Goal: Information Seeking & Learning: Learn about a topic

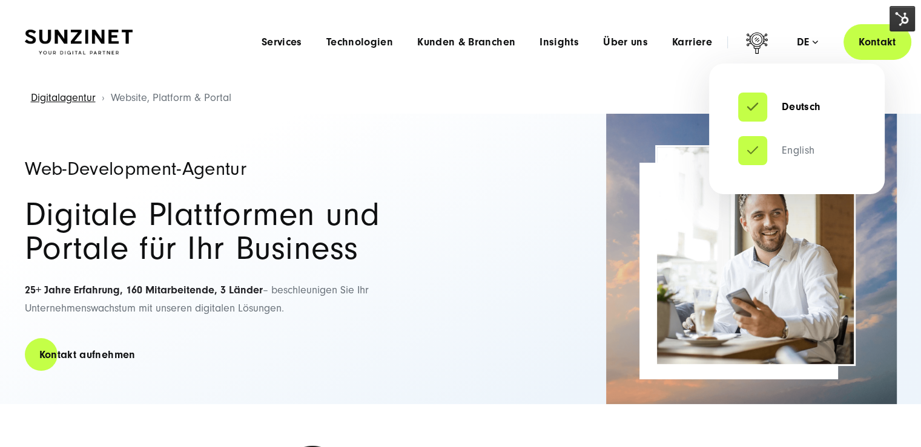
click at [763, 145] on link "English" at bounding box center [776, 151] width 77 height 12
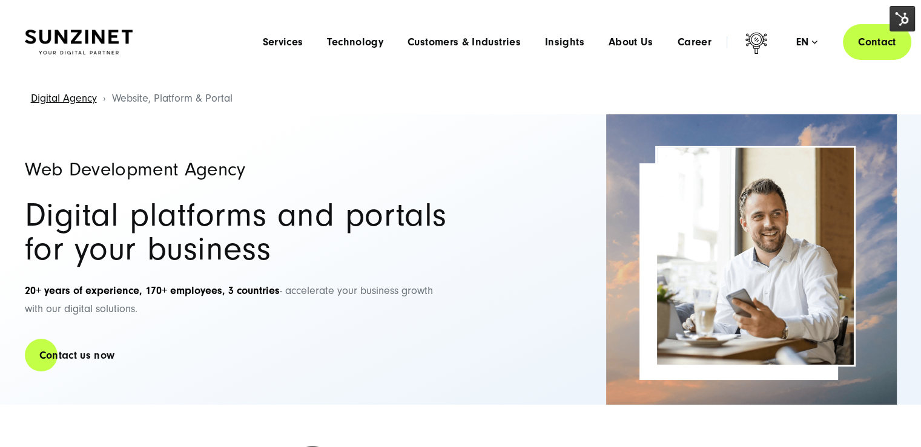
click at [903, 18] on img at bounding box center [901, 18] width 25 height 25
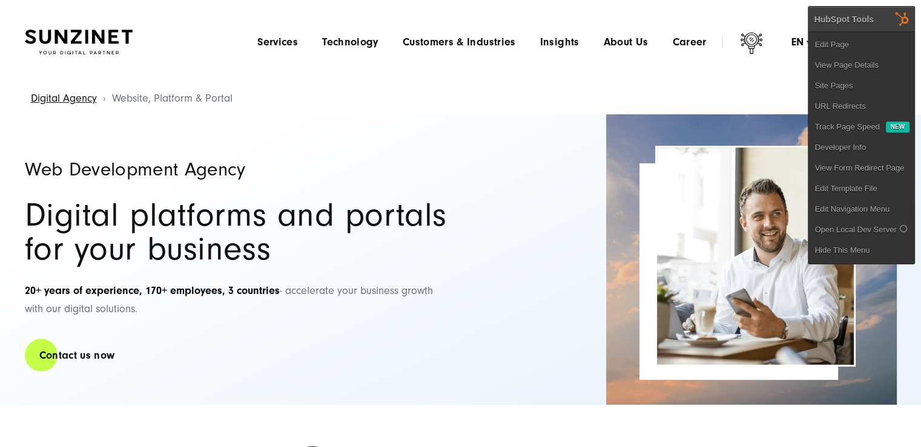
click at [881, 47] on link "Edit Page" at bounding box center [861, 45] width 106 height 21
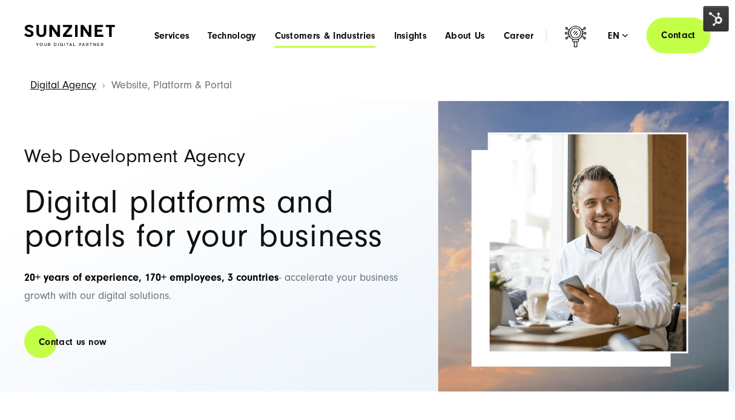
click at [358, 38] on span "Customers & Industries" at bounding box center [325, 36] width 101 height 12
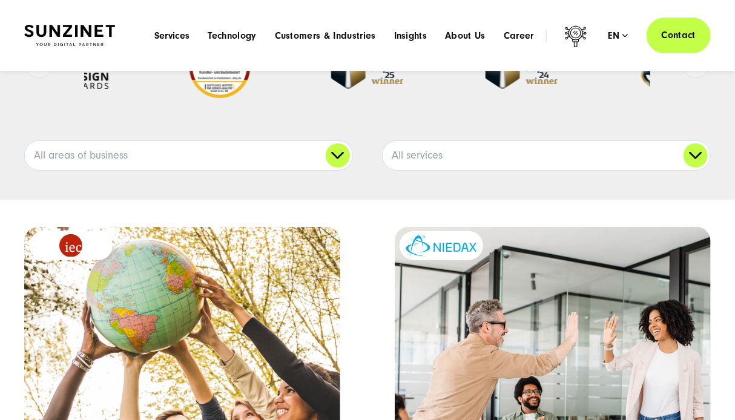
scroll to position [121, 0]
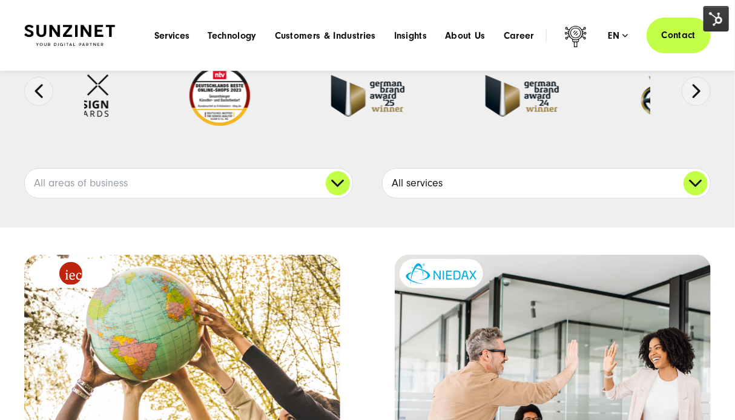
drag, startPoint x: 526, startPoint y: 179, endPoint x: 529, endPoint y: 194, distance: 14.8
click at [527, 179] on link "All services" at bounding box center [547, 183] width 328 height 29
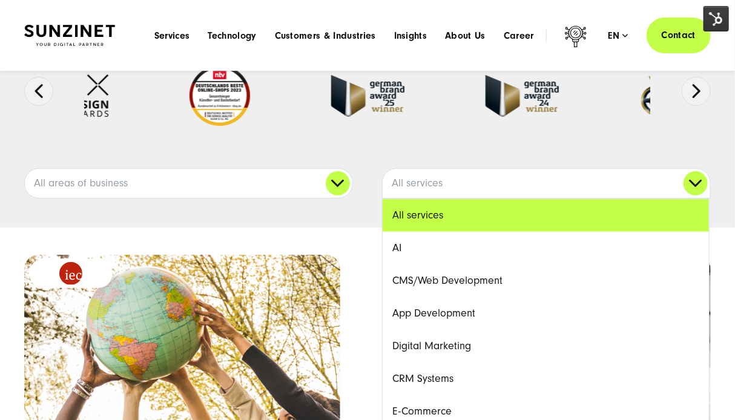
click at [456, 376] on link "CRM Systems" at bounding box center [546, 379] width 326 height 33
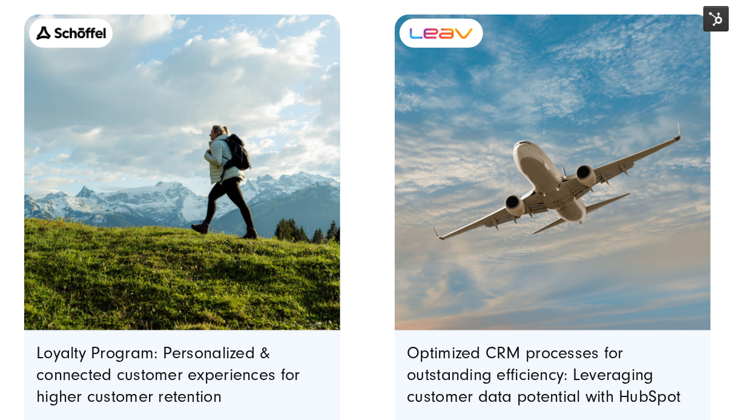
scroll to position [363, 0]
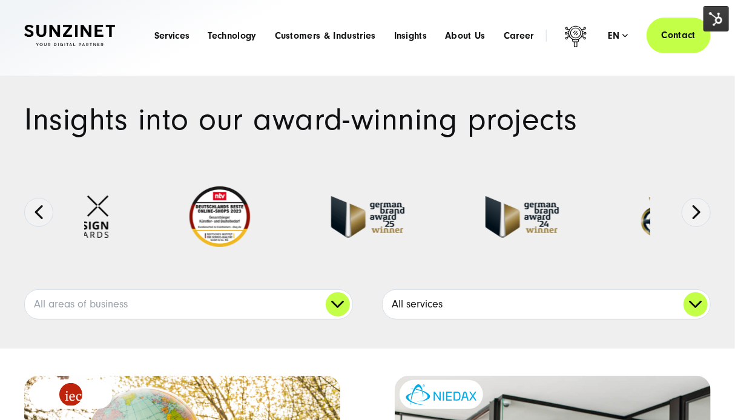
click at [480, 308] on link "All services" at bounding box center [547, 304] width 328 height 29
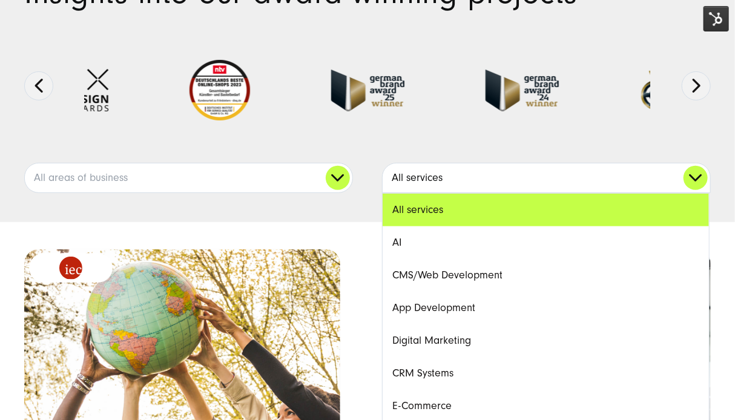
scroll to position [182, 0]
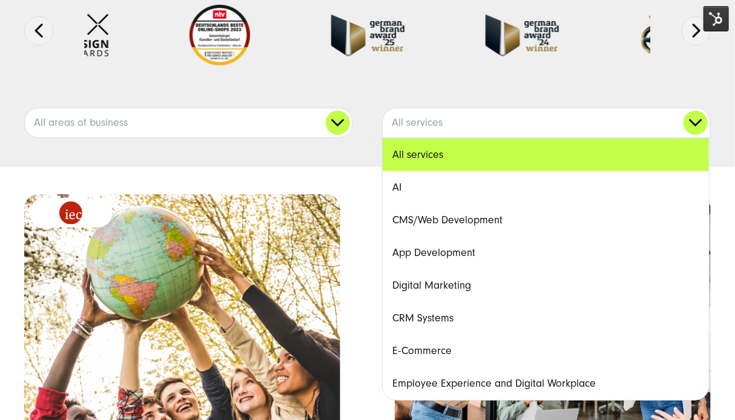
click at [457, 318] on link "CRM Systems" at bounding box center [546, 318] width 326 height 33
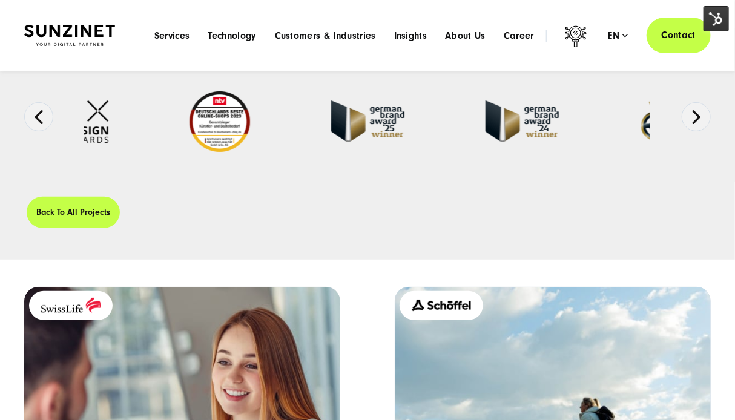
scroll to position [121, 0]
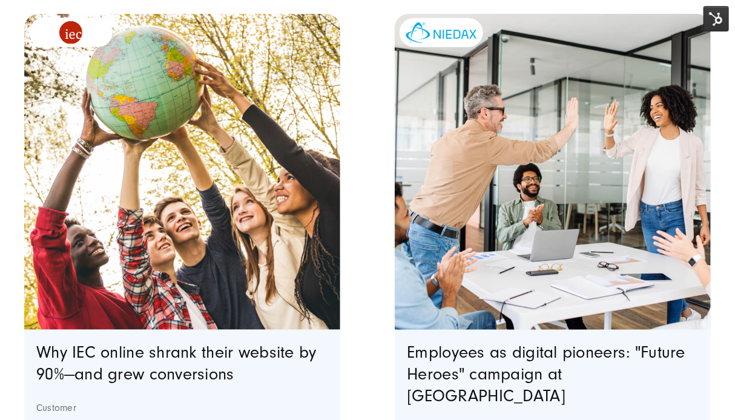
scroll to position [484, 0]
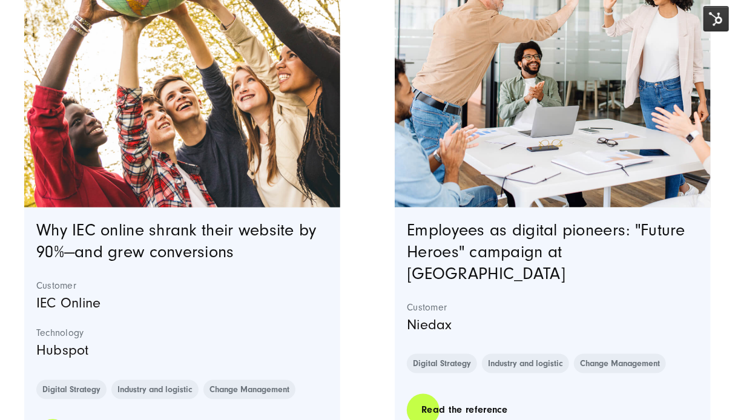
click at [257, 143] on img "Featured image: a group of five diverse young people standing outdoors, holding…" at bounding box center [182, 50] width 322 height 322
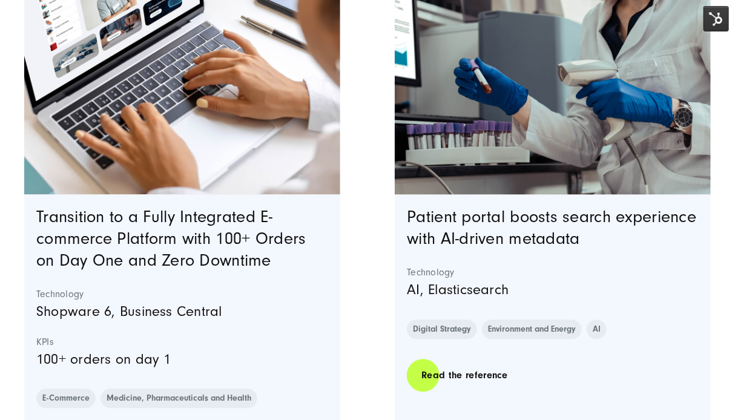
scroll to position [1090, 0]
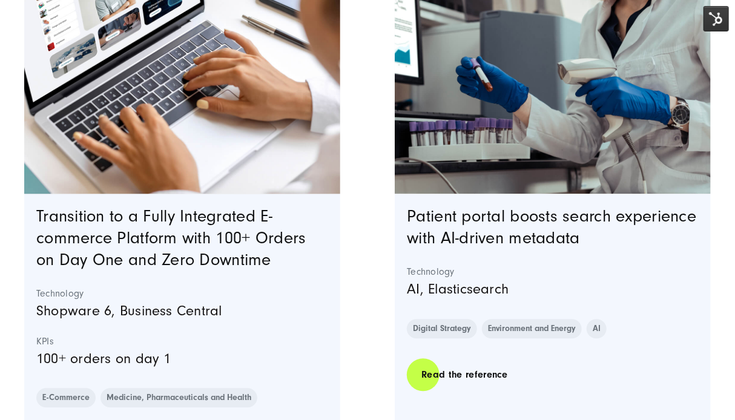
click at [194, 180] on img "Featured image: - Read full post: therafundo – A Seamless Transition to a Fully…" at bounding box center [182, 36] width 322 height 322
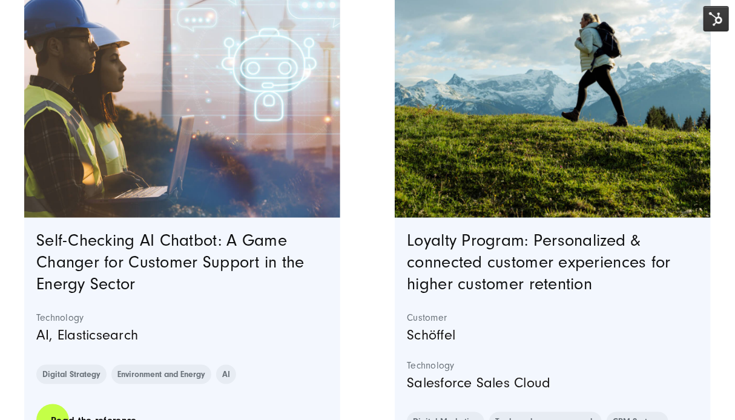
scroll to position [2364, 0]
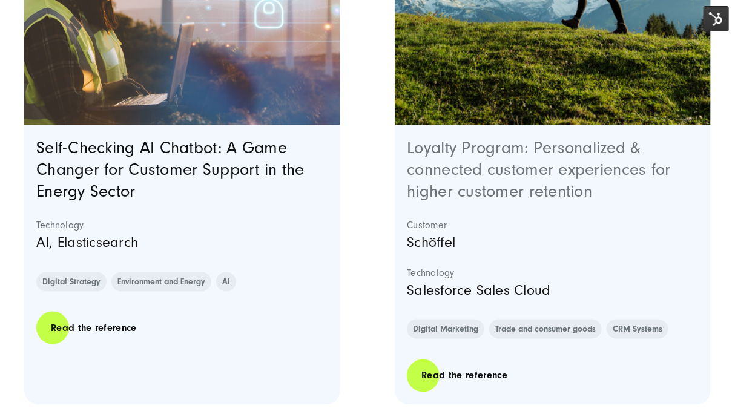
click at [514, 165] on link "Loyalty Program: Personalized & connected customer experiences for higher custo…" at bounding box center [539, 170] width 264 height 62
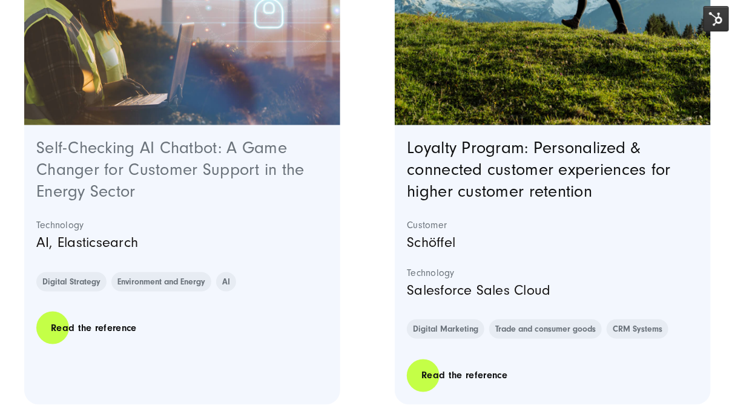
click at [182, 164] on link "Self-Checking AI Chatbot: A Game Changer for Customer Support in the Energy Sec…" at bounding box center [170, 170] width 268 height 62
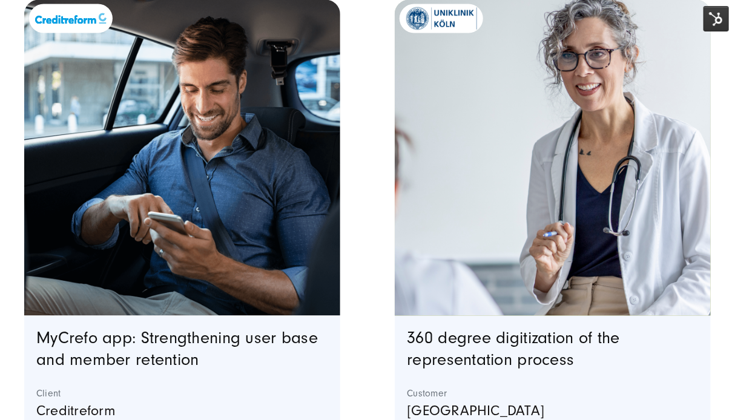
scroll to position [2969, 0]
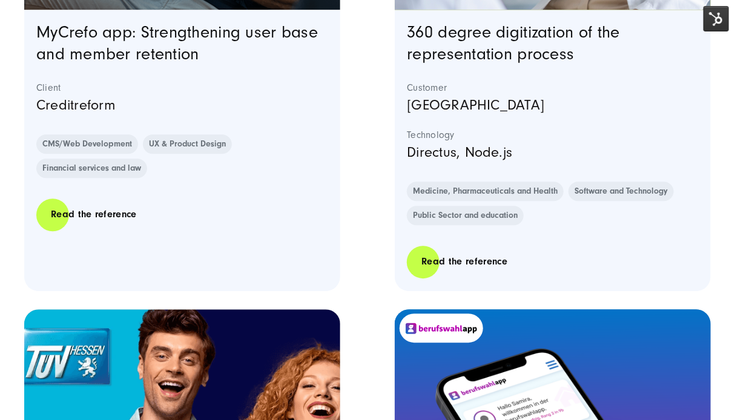
scroll to position [3332, 0]
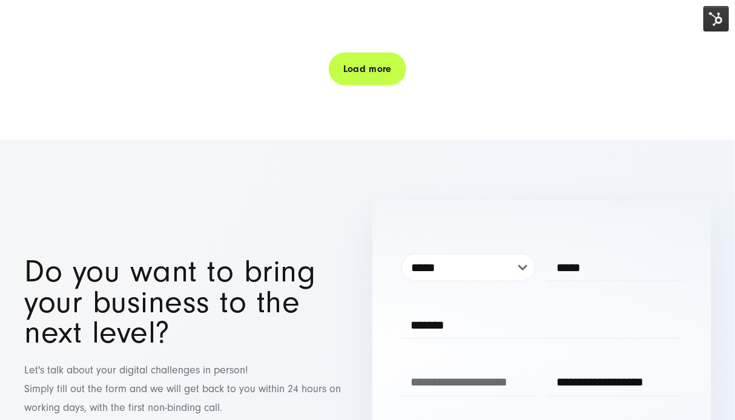
click at [383, 73] on link "Load more" at bounding box center [367, 69] width 77 height 35
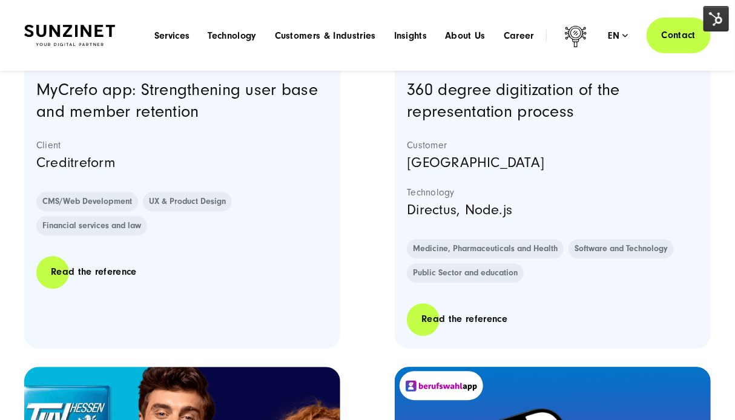
scroll to position [0, 0]
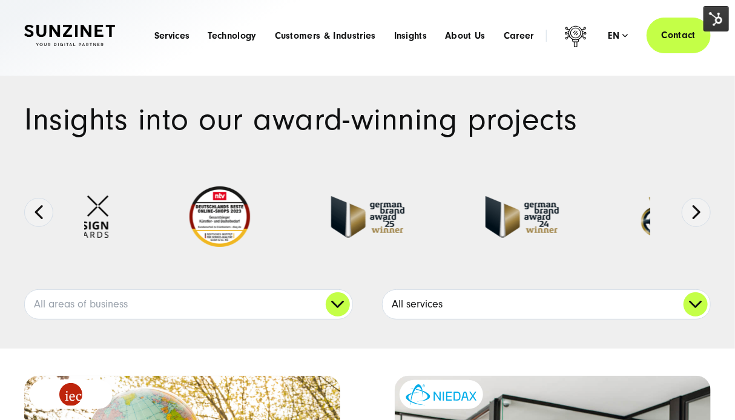
click at [562, 303] on link "All services" at bounding box center [547, 304] width 328 height 29
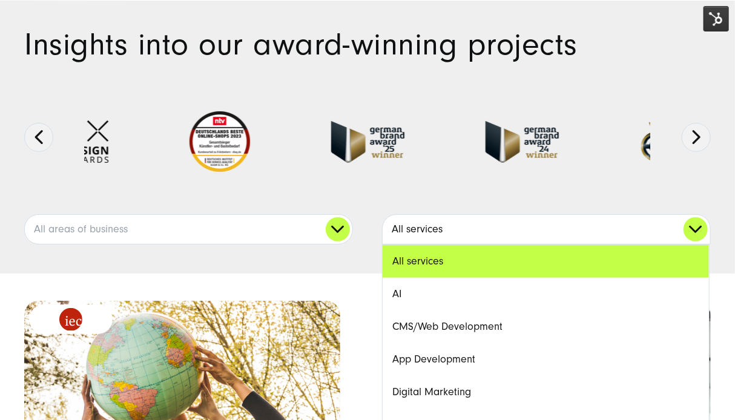
scroll to position [121, 0]
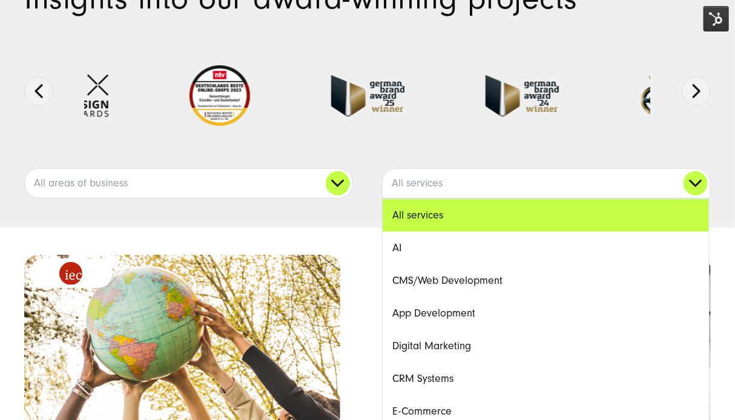
click at [443, 371] on link "CRM Systems" at bounding box center [546, 379] width 326 height 33
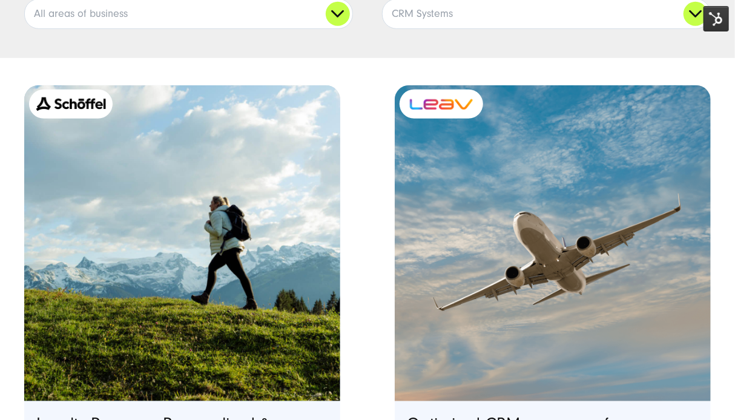
scroll to position [363, 0]
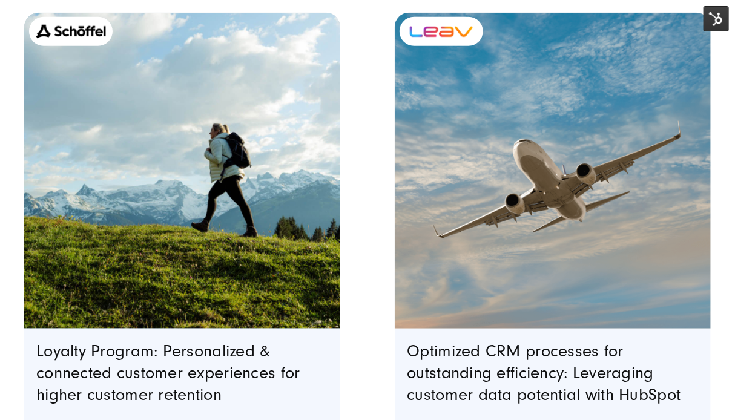
click at [508, 244] on img "Featured image: Teaser Image LEAV: Leveraging customer data potential with HubS…" at bounding box center [553, 171] width 322 height 322
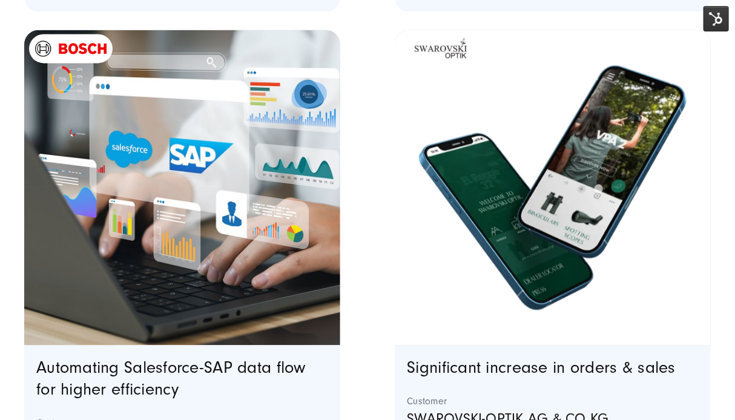
scroll to position [1090, 0]
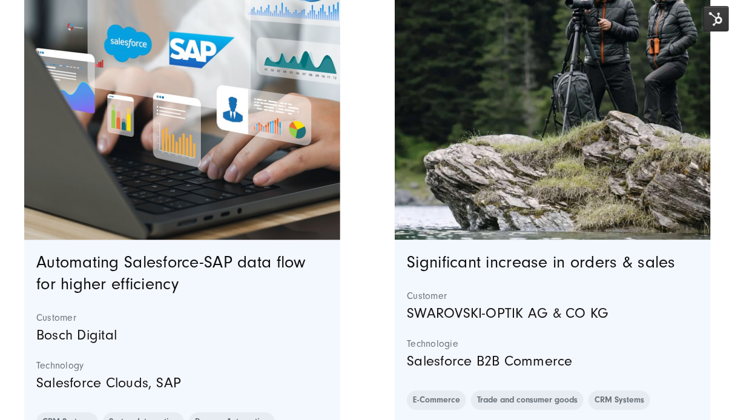
click at [260, 191] on img "Featured image: Bosch Digital - Salesforce SAP integration and automation - Dig…" at bounding box center [182, 82] width 322 height 322
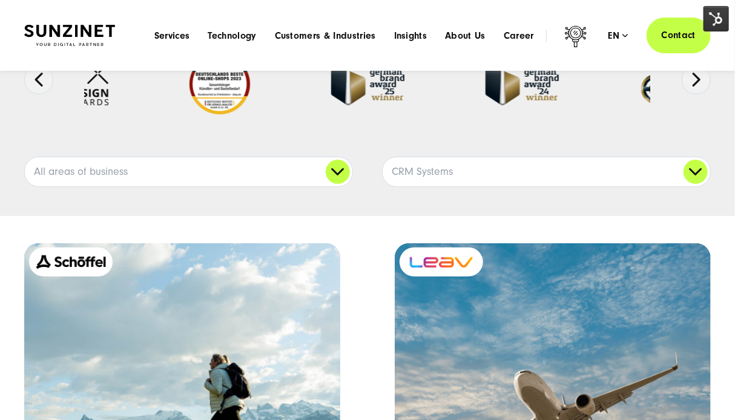
scroll to position [0, 0]
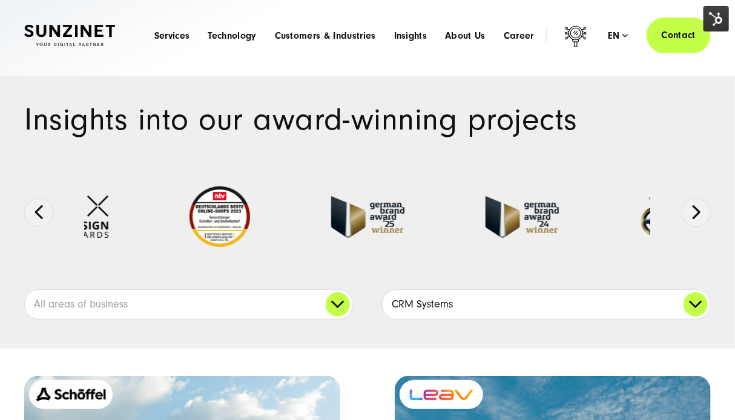
click at [468, 302] on link "CRM Systems" at bounding box center [547, 304] width 328 height 29
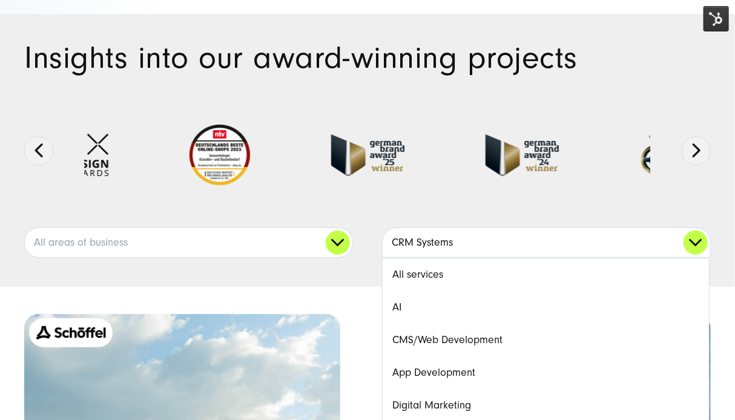
scroll to position [121, 0]
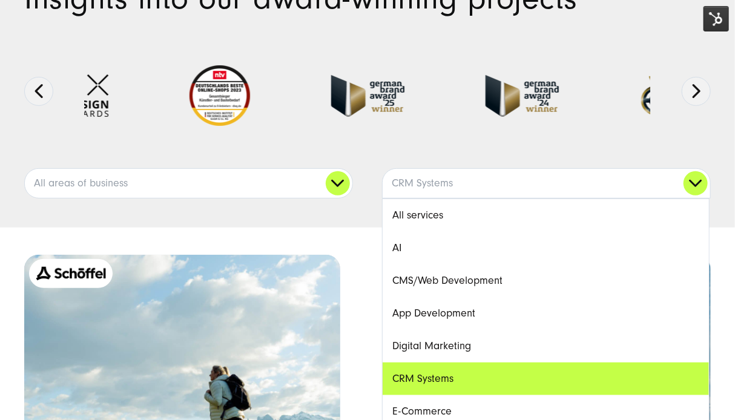
click at [494, 289] on link "CMS/Web Development" at bounding box center [546, 281] width 326 height 33
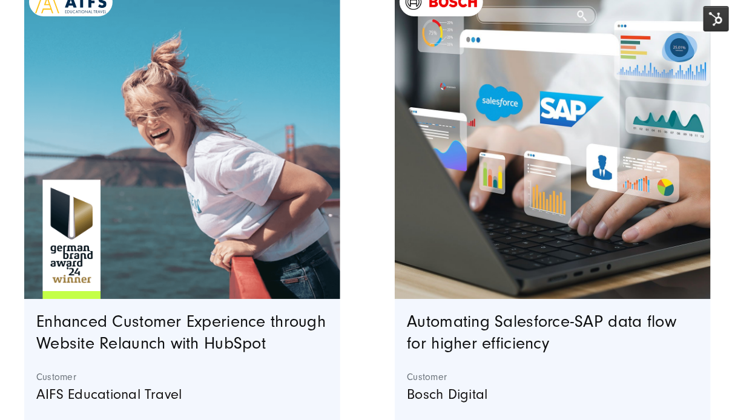
scroll to position [1695, 0]
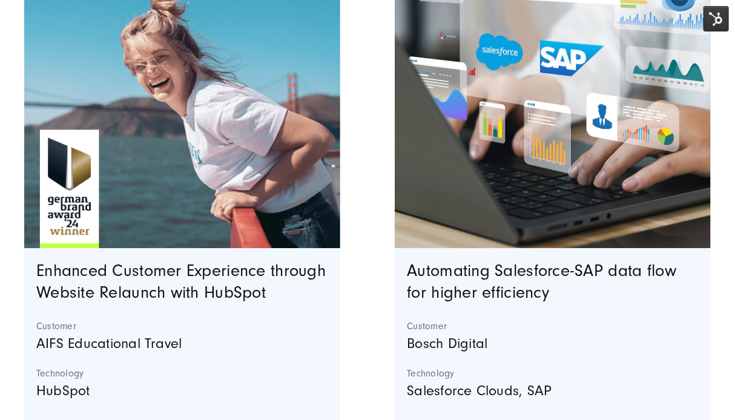
click at [251, 223] on img "Featured image: - Read full post: AIFS Educational Travel | Intuitive Customer …" at bounding box center [182, 90] width 322 height 322
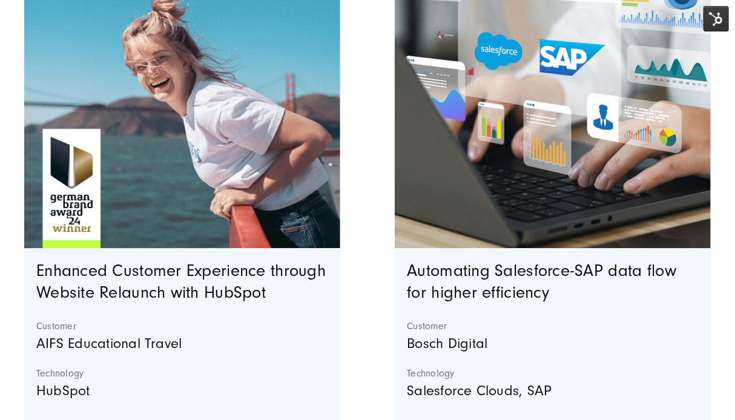
click at [556, 183] on img "Featured image: Bosch Digital - Salesforce SAP integration and automation - Dig…" at bounding box center [553, 90] width 322 height 322
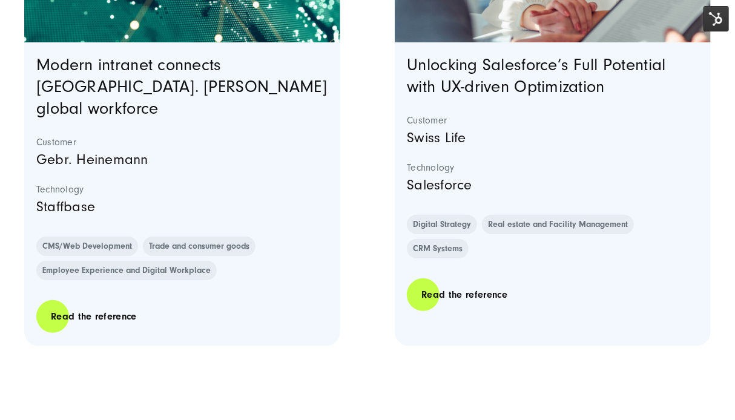
scroll to position [3875, 0]
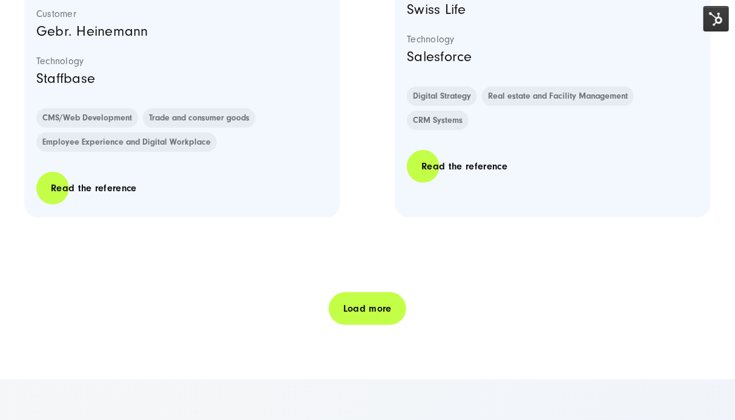
click at [377, 292] on link "Load more" at bounding box center [367, 309] width 77 height 35
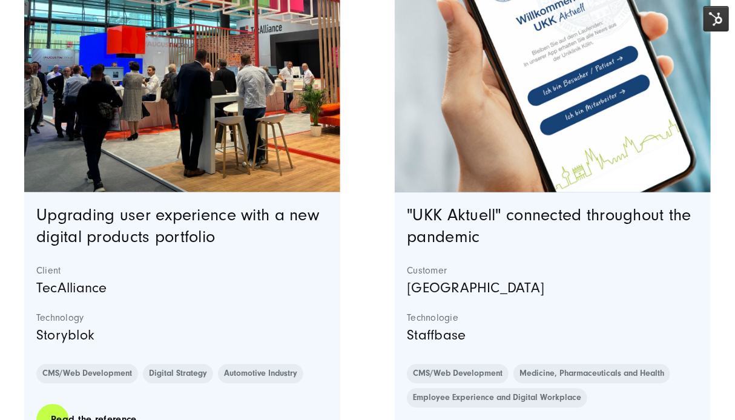
scroll to position [4238, 0]
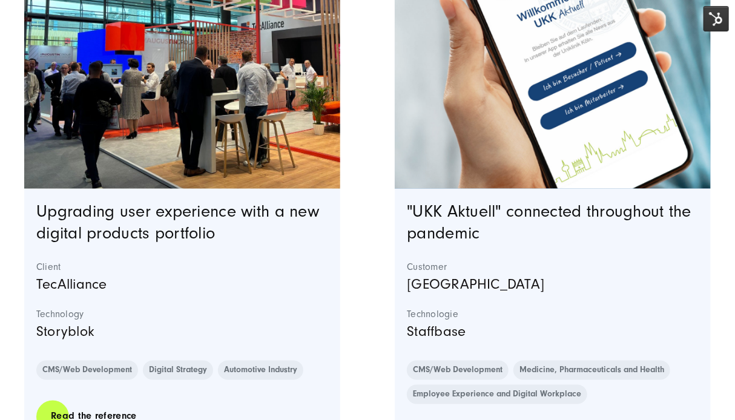
click at [214, 99] on img "Featured image: Preview Upgrading UX with a digital products portfolio: Storybl…" at bounding box center [182, 31] width 322 height 322
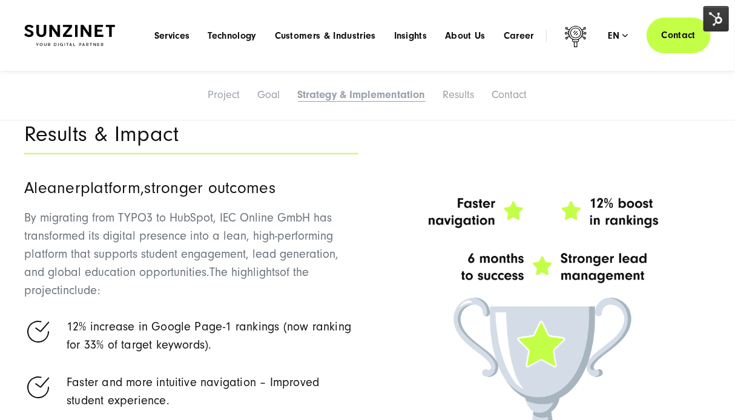
scroll to position [3945, 0]
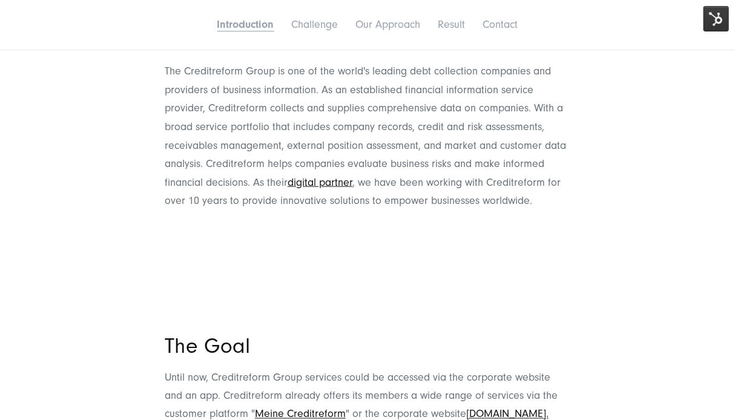
scroll to position [787, 0]
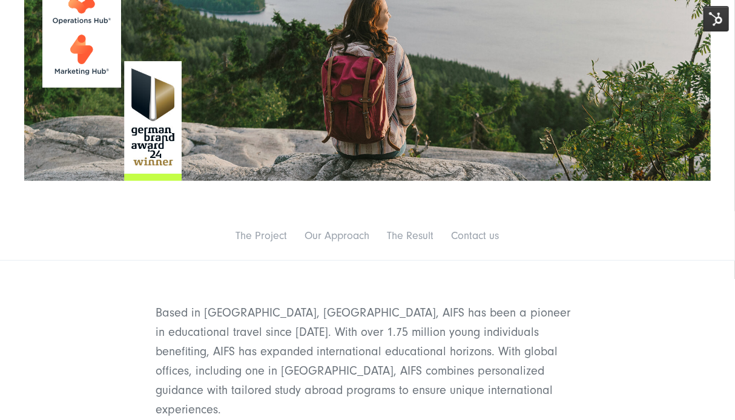
scroll to position [363, 0]
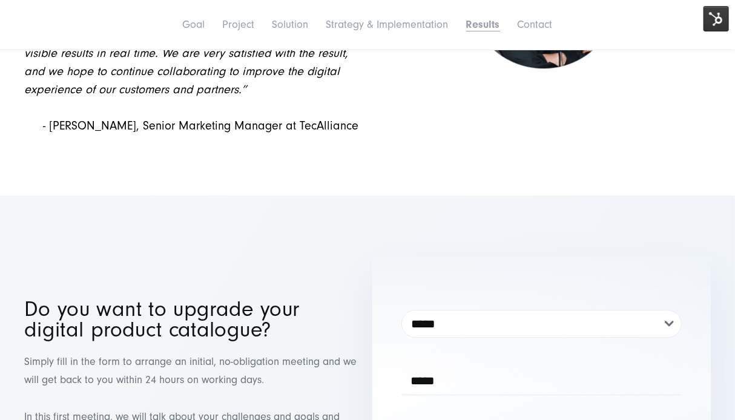
scroll to position [6902, 0]
